Goal: Task Accomplishment & Management: Complete application form

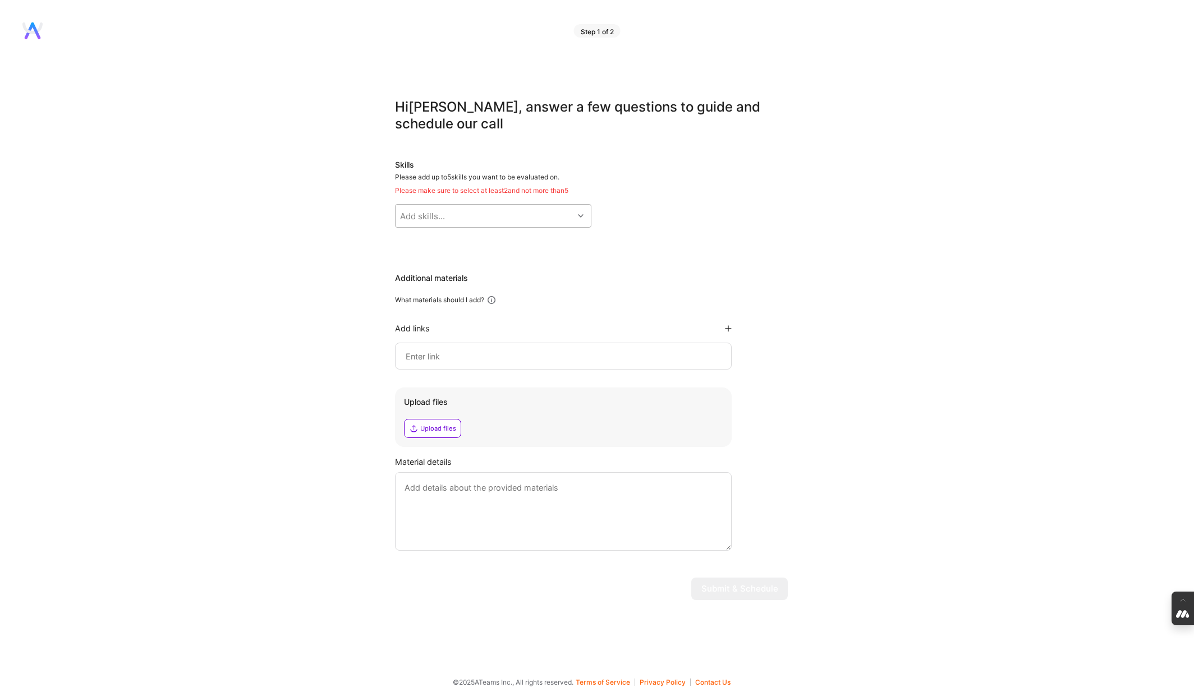
click at [456, 213] on div "Add skills..." at bounding box center [485, 216] width 178 height 22
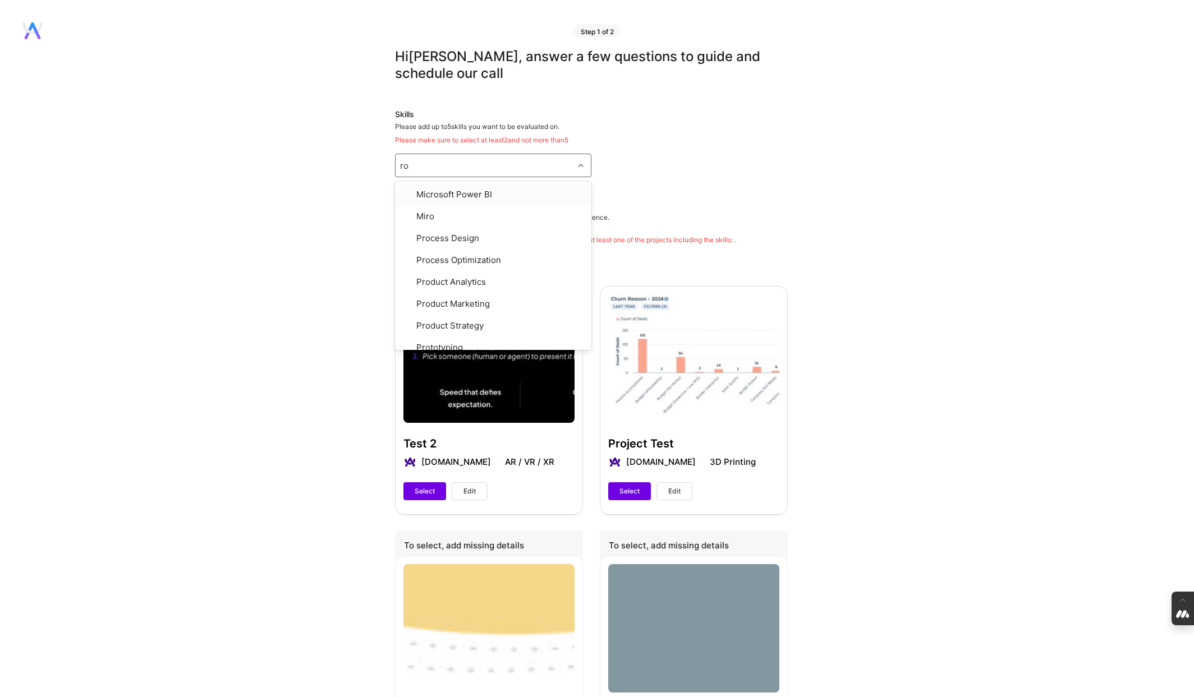
type input "road"
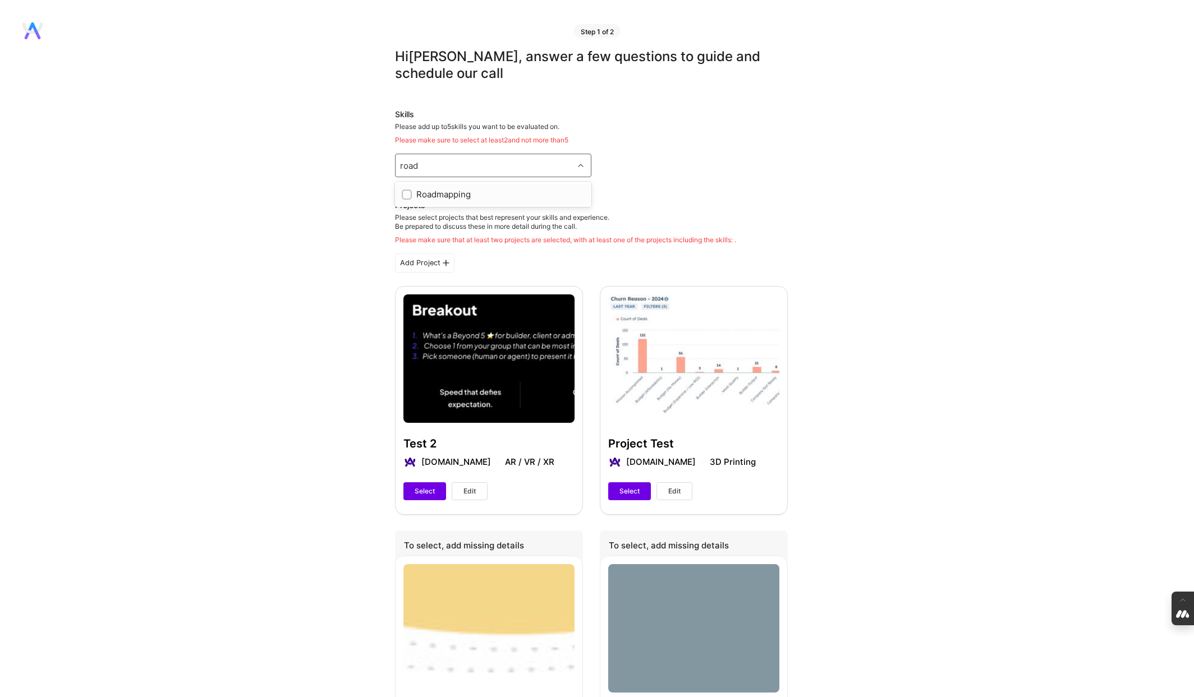
click at [405, 193] on input "checkbox" at bounding box center [408, 195] width 8 height 8
checkbox input "true"
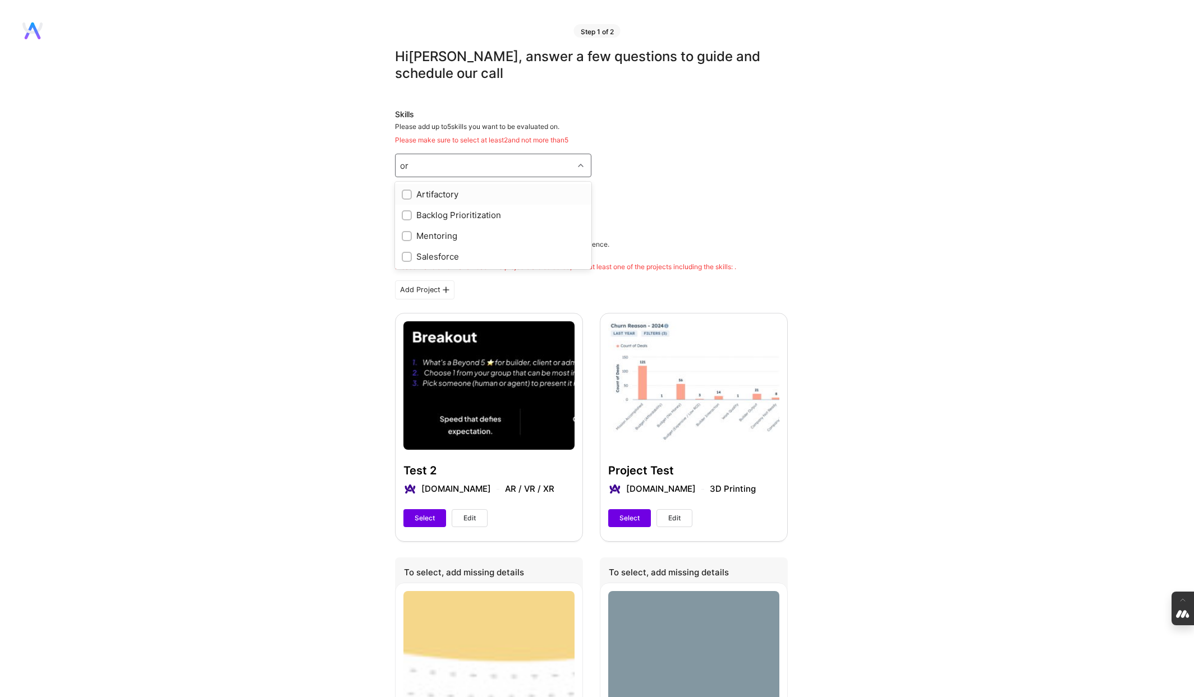
type input "o"
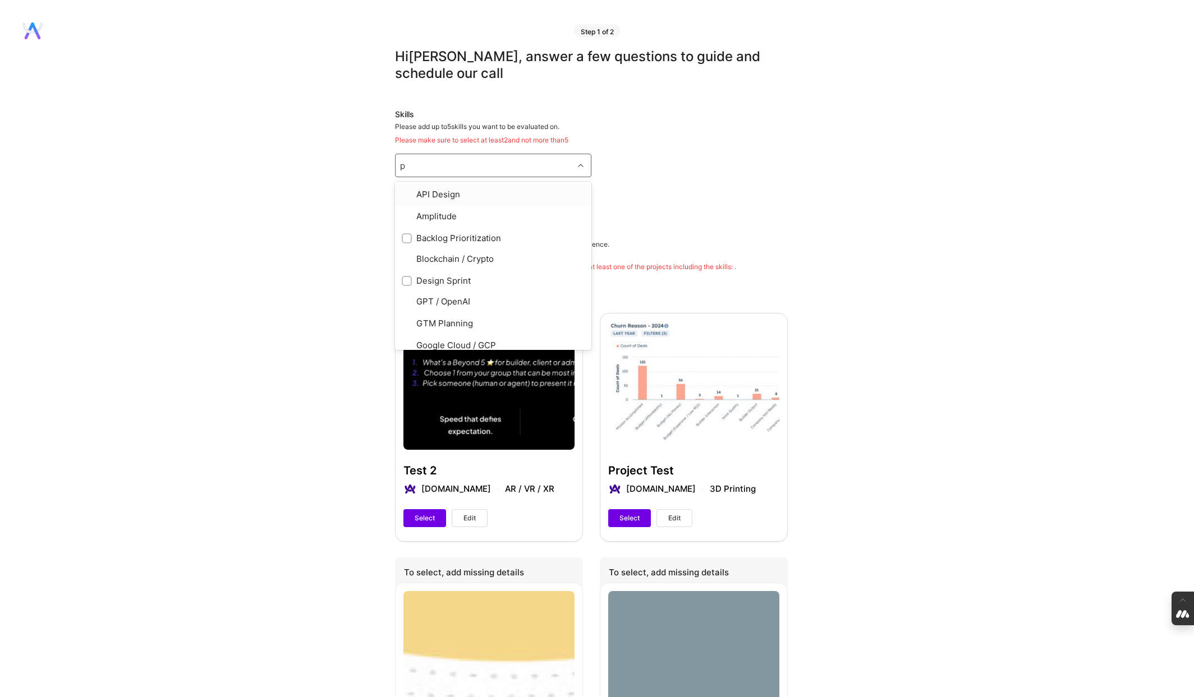
type input "pr"
click at [409, 319] on input "checkbox" at bounding box center [408, 320] width 8 height 8
checkbox input "true"
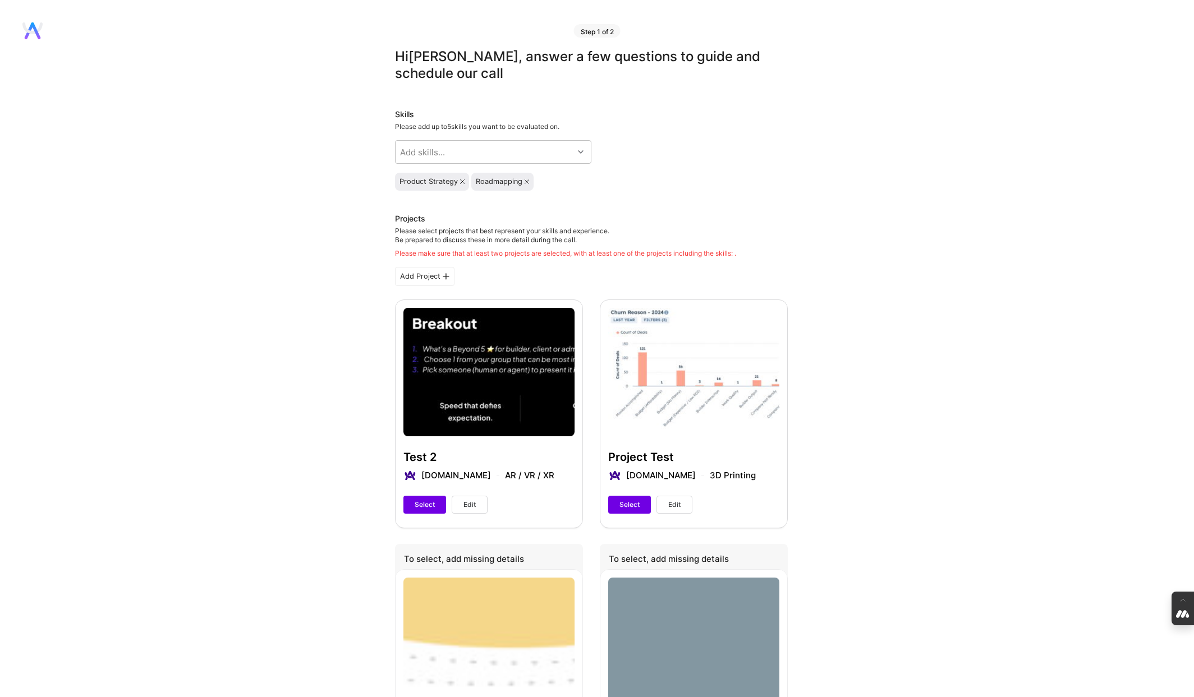
click at [415, 502] on span "Select" at bounding box center [425, 505] width 20 height 10
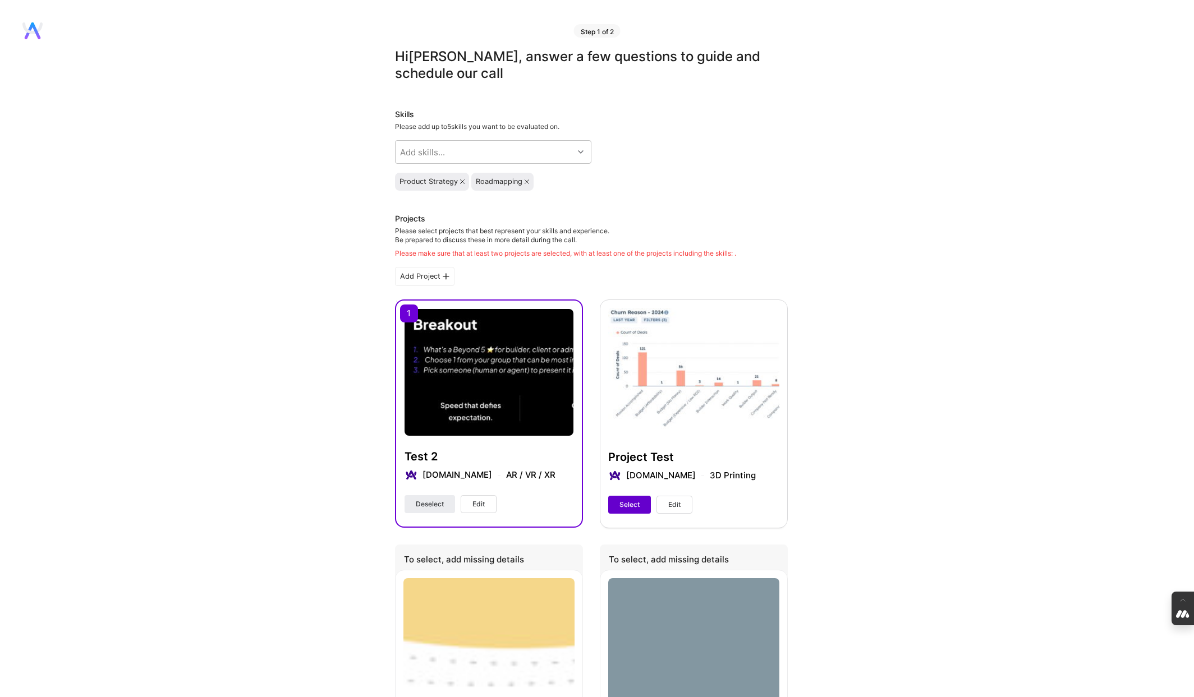
click at [638, 506] on span "Select" at bounding box center [629, 505] width 20 height 10
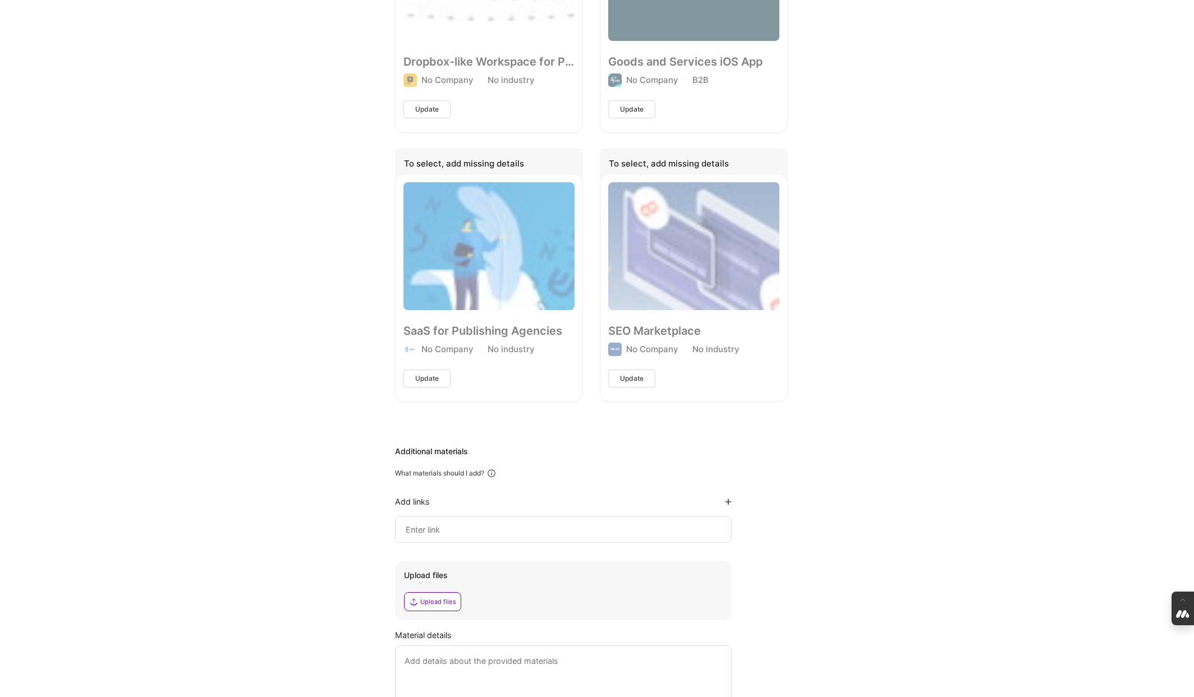
scroll to position [775, 0]
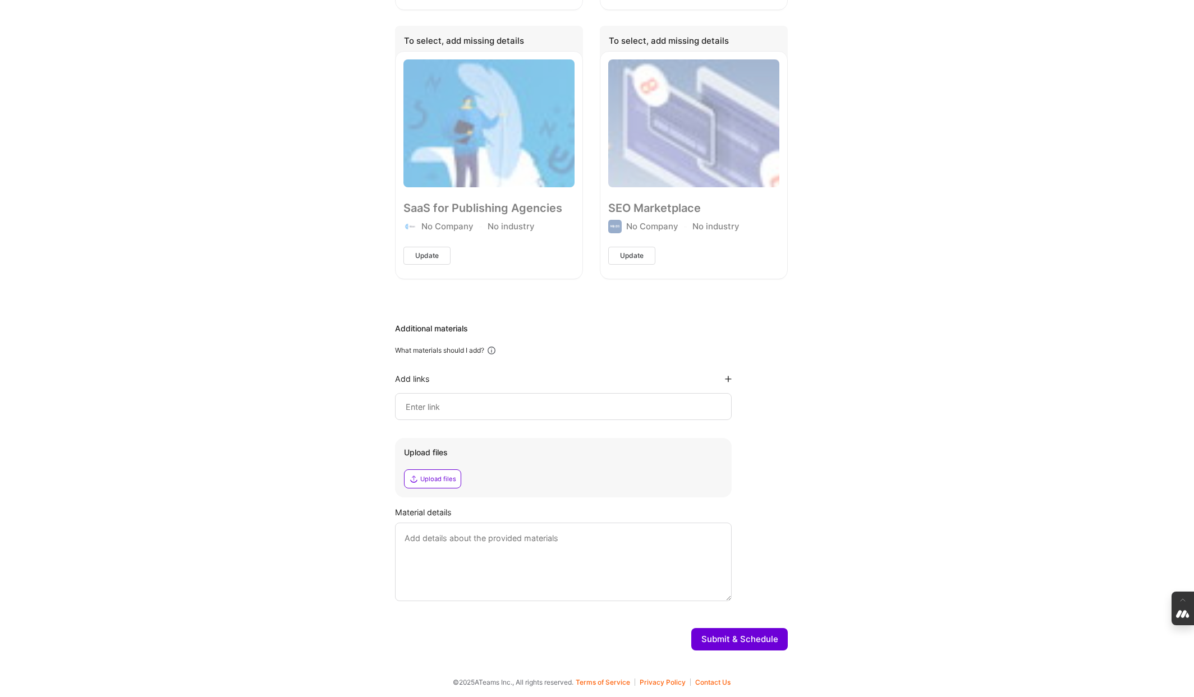
click at [731, 632] on button "Submit & Schedule" at bounding box center [739, 639] width 97 height 22
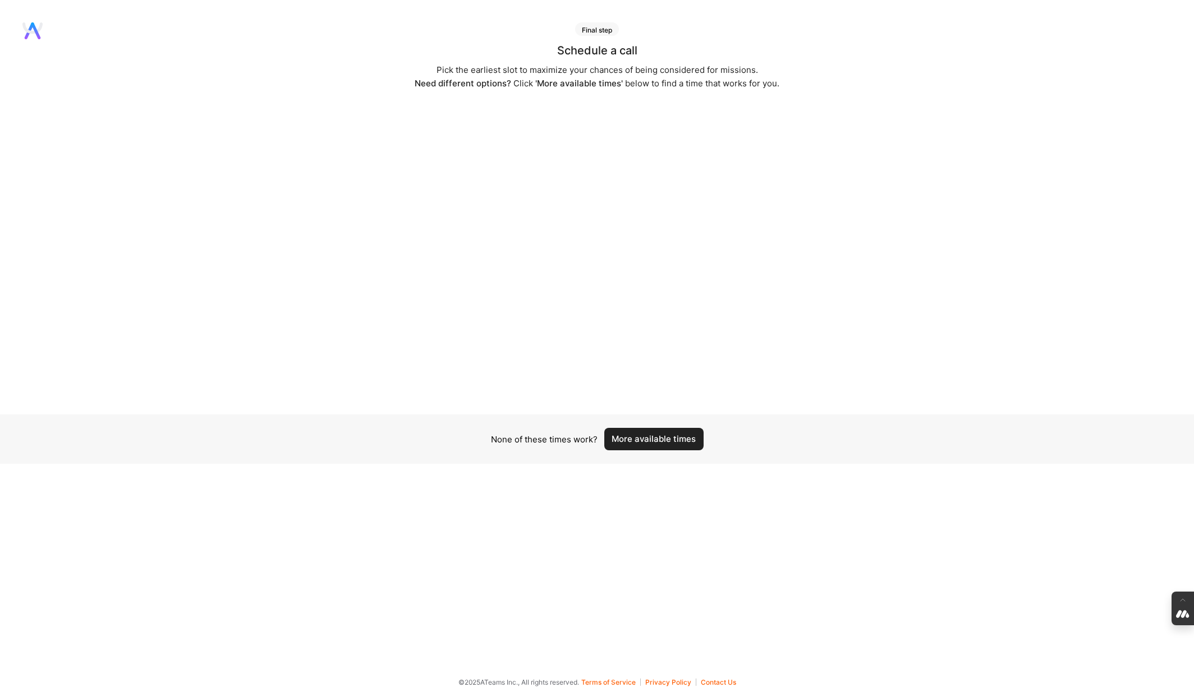
click at [663, 436] on button "More available times" at bounding box center [653, 439] width 99 height 22
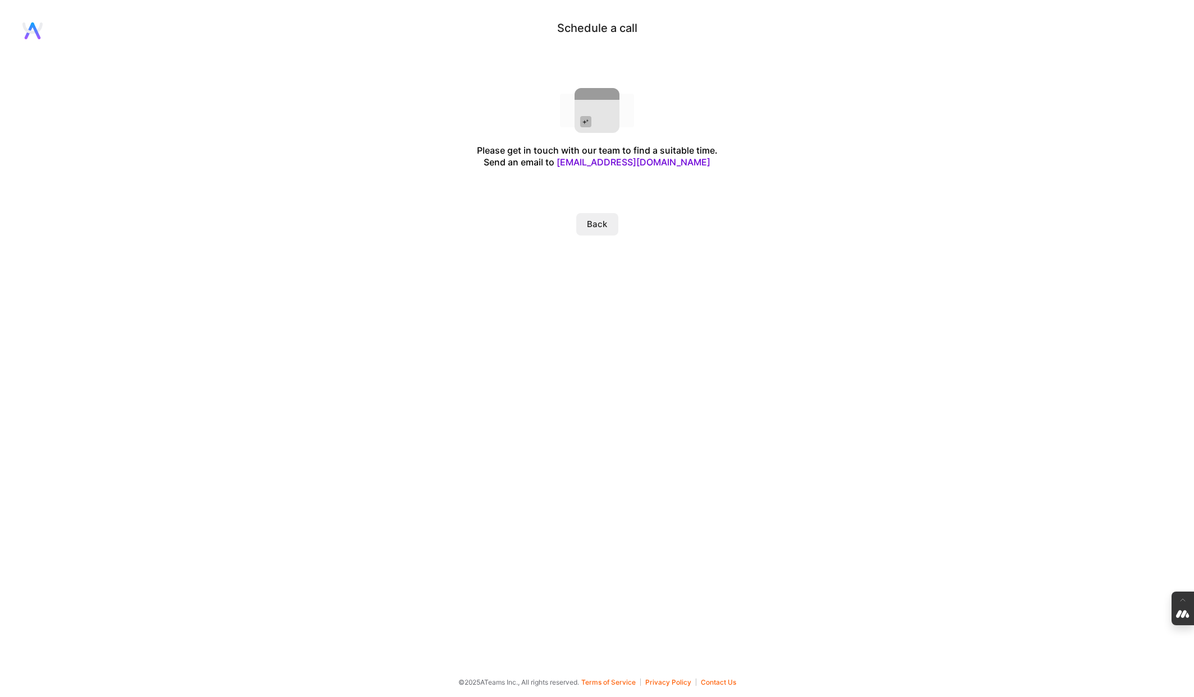
click at [591, 223] on button "Back" at bounding box center [597, 224] width 42 height 22
